Goal: Information Seeking & Learning: Check status

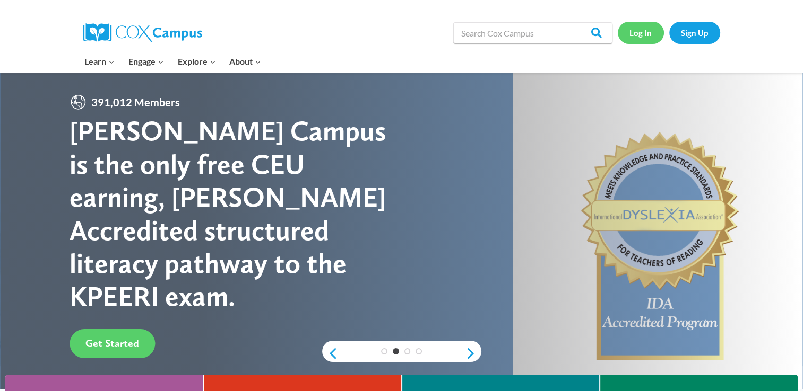
click at [635, 28] on link "Log In" at bounding box center [640, 33] width 46 height 22
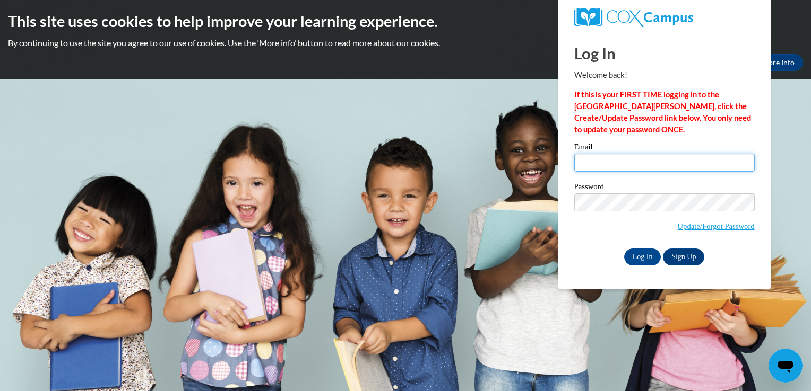
click at [622, 164] on input "Email" at bounding box center [664, 163] width 180 height 18
type input "jsdirks96@gmail.com"
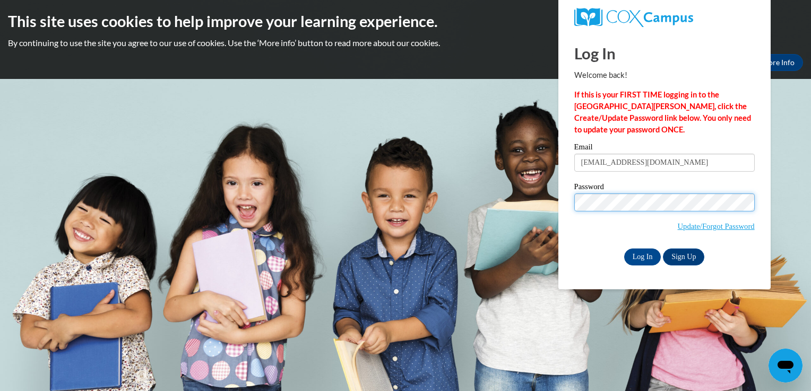
click at [624, 249] on input "Log In" at bounding box center [642, 257] width 37 height 17
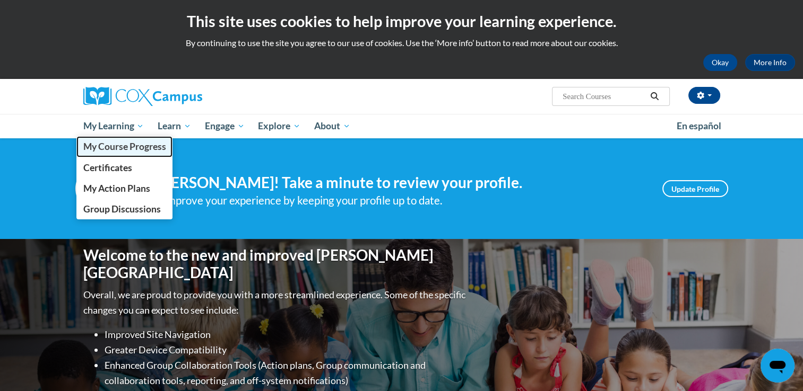
click at [134, 147] on span "My Course Progress" at bounding box center [124, 146] width 83 height 11
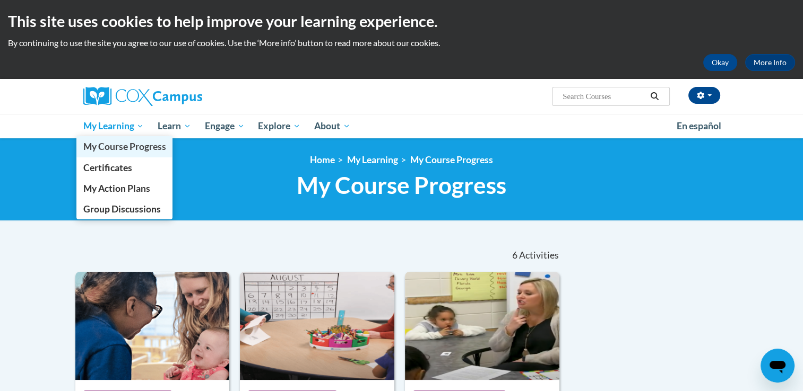
click at [106, 147] on span "My Course Progress" at bounding box center [124, 146] width 83 height 11
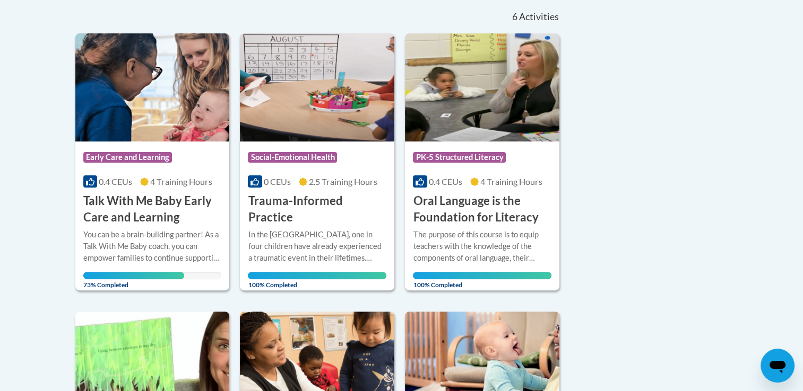
scroll to position [238, 0]
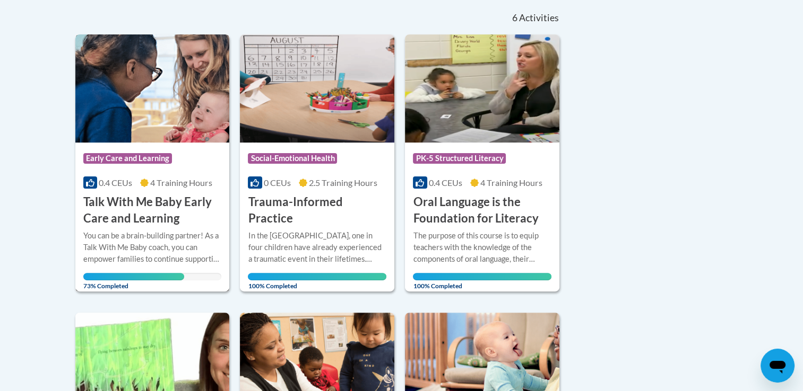
click at [189, 172] on div "Course Category: Early Care and Learning 0.4 CEUs 4 Training Hours COURSE Talk …" at bounding box center [152, 185] width 154 height 84
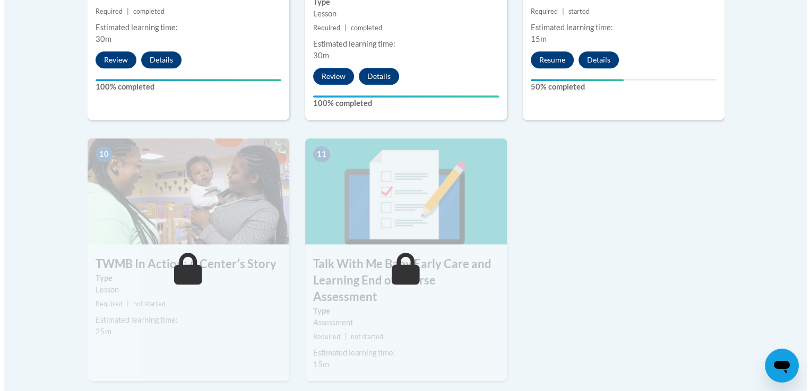
scroll to position [902, 0]
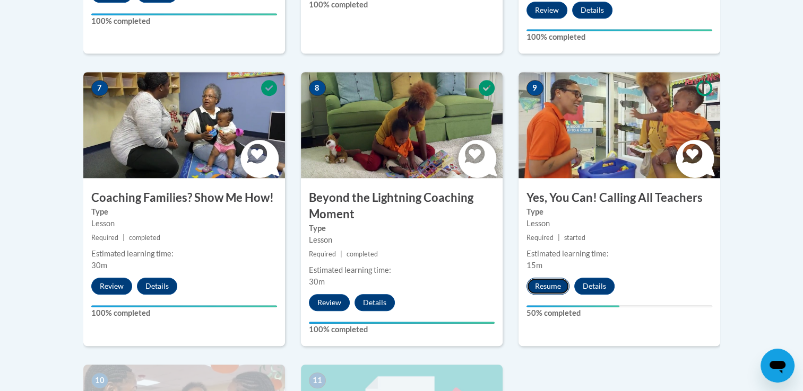
click at [550, 278] on button "Resume" at bounding box center [547, 286] width 43 height 17
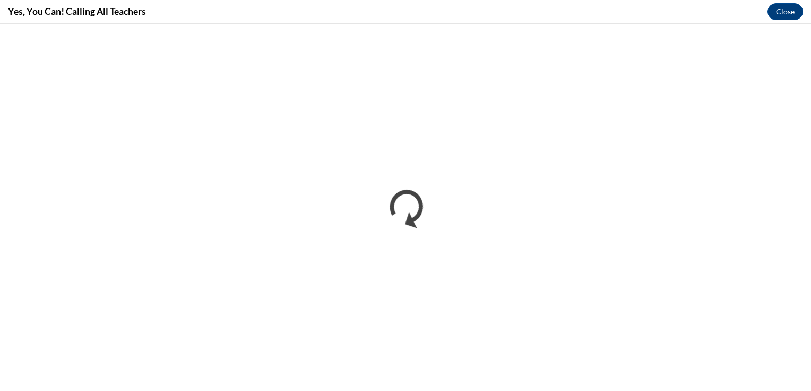
scroll to position [0, 0]
